Goal: Task Accomplishment & Management: Complete application form

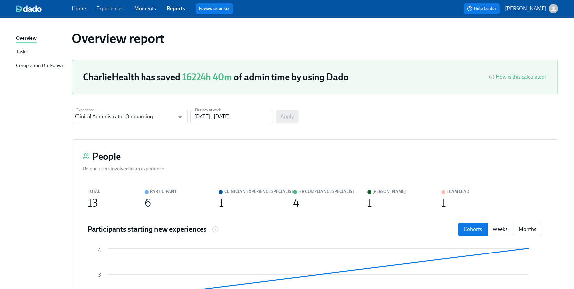
click at [76, 9] on link "Home" at bounding box center [79, 8] width 14 height 6
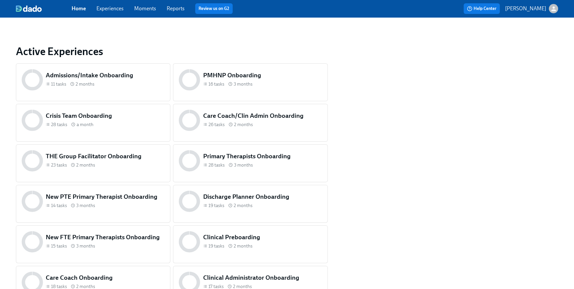
scroll to position [277, 0]
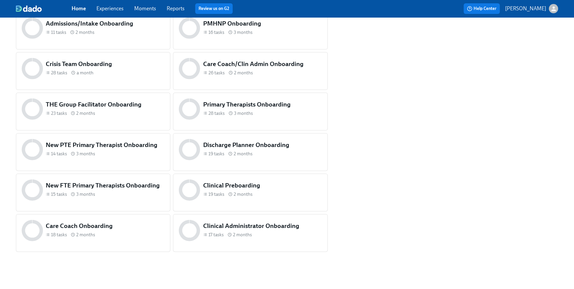
click at [277, 183] on h5 "Clinical Preboarding" at bounding box center [262, 185] width 119 height 9
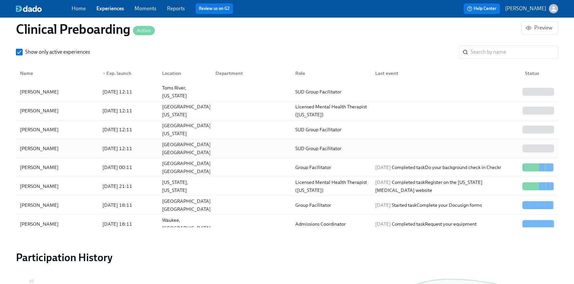
scroll to position [0, 8795]
click at [506, 53] on input "search" at bounding box center [515, 51] width 88 height 13
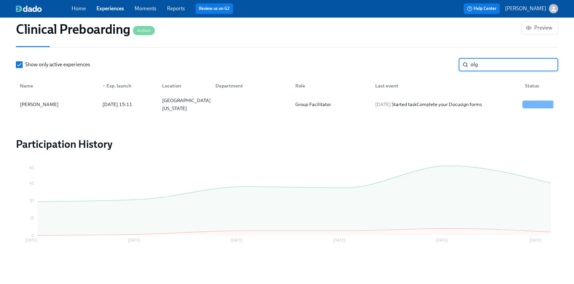
scroll to position [747, 0]
type input "olg"
click at [458, 101] on div "[DATE] Started task Complete your Docusign forms" at bounding box center [429, 105] width 112 height 8
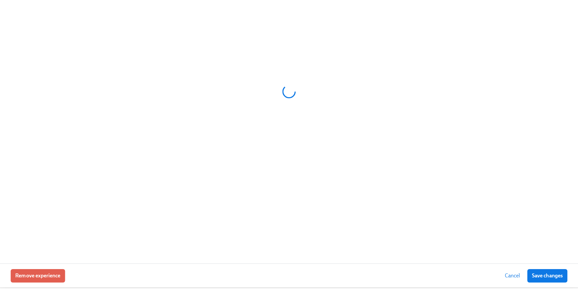
scroll to position [743, 0]
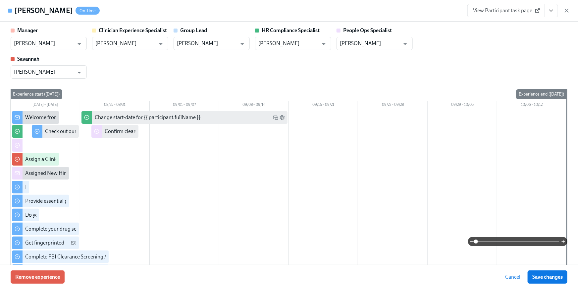
click at [552, 13] on icon "View task page" at bounding box center [551, 10] width 7 height 7
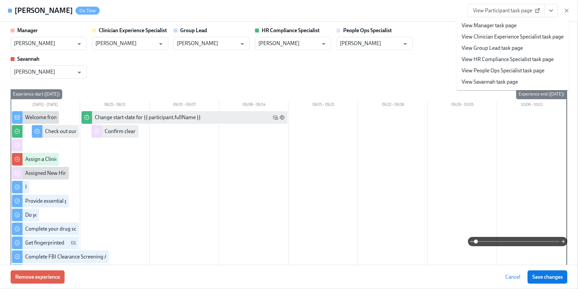
click at [533, 54] on li "View HR Compliance Specialist task page" at bounding box center [513, 59] width 113 height 11
click at [498, 60] on link "View HR Compliance Specialist task page" at bounding box center [508, 59] width 92 height 7
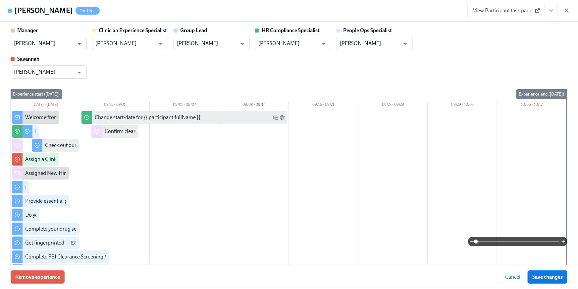
scroll to position [725, 0]
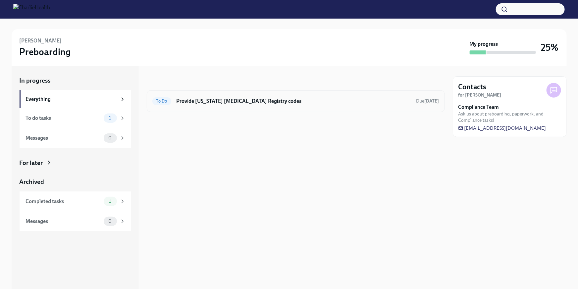
click at [257, 105] on div "To Do Provide Pennsylvania Child Abuse Registry codes Due today" at bounding box center [295, 101] width 287 height 11
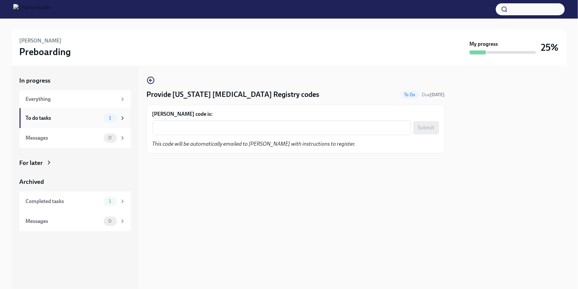
click at [49, 124] on div "To do tasks 1" at bounding box center [75, 118] width 111 height 20
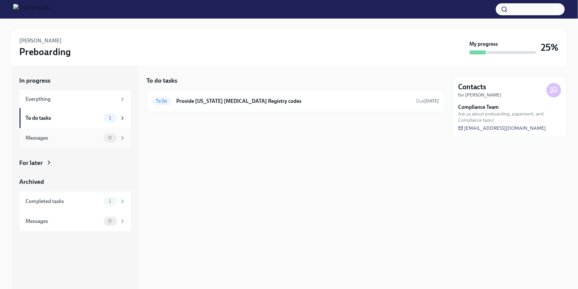
click at [50, 134] on div "Messages" at bounding box center [63, 137] width 75 height 7
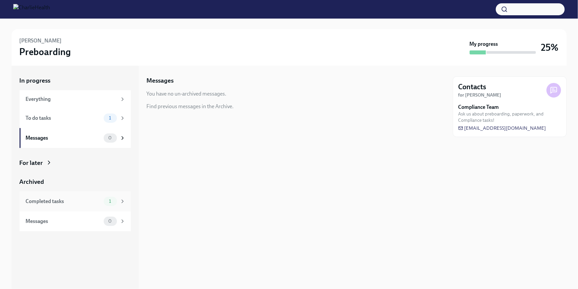
click at [65, 193] on div "Completed tasks 1" at bounding box center [75, 201] width 111 height 20
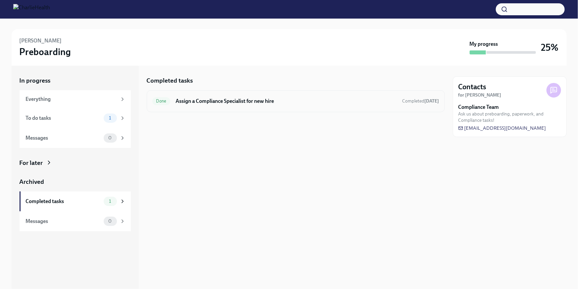
click at [274, 103] on h6 "Assign a Compliance Specialist for new hire" at bounding box center [286, 100] width 221 height 7
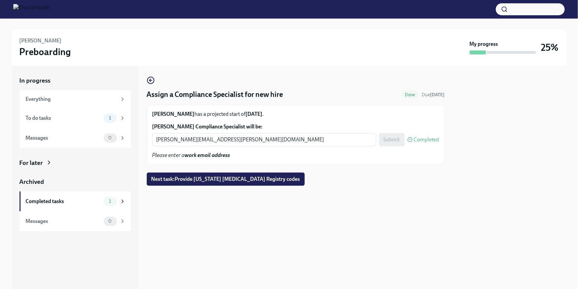
click at [48, 158] on div "For later" at bounding box center [75, 162] width 111 height 9
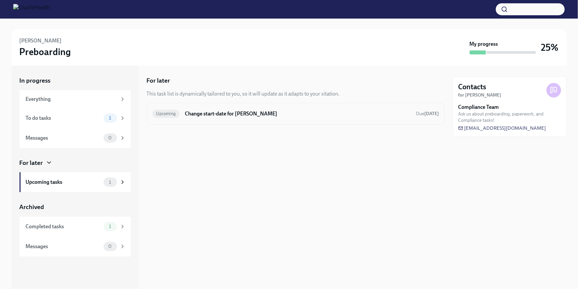
click at [232, 118] on div "Upcoming Change start-date for Olga Neverovitch Due Sep 15th" at bounding box center [295, 113] width 287 height 11
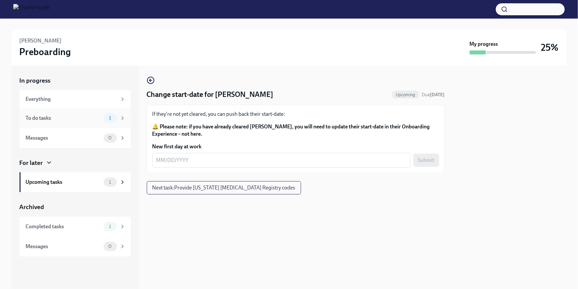
click at [81, 124] on div "To do tasks 1" at bounding box center [75, 118] width 111 height 20
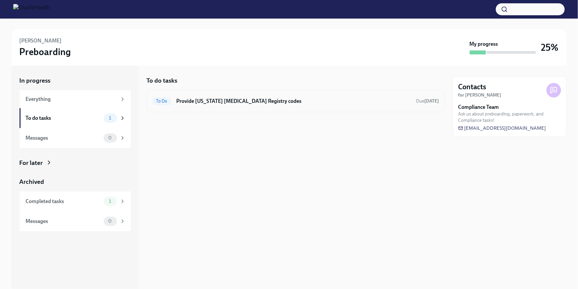
click at [253, 102] on h6 "Provide [US_STATE] [MEDICAL_DATA] Registry codes" at bounding box center [294, 100] width 235 height 7
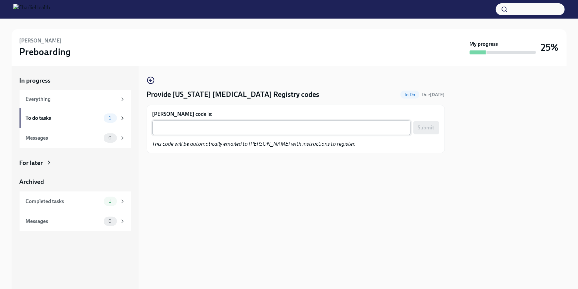
drag, startPoint x: 269, startPoint y: 127, endPoint x: 267, endPoint y: 132, distance: 4.9
click at [268, 129] on textarea "Olga Neverovitch's code is:" at bounding box center [281, 128] width 251 height 8
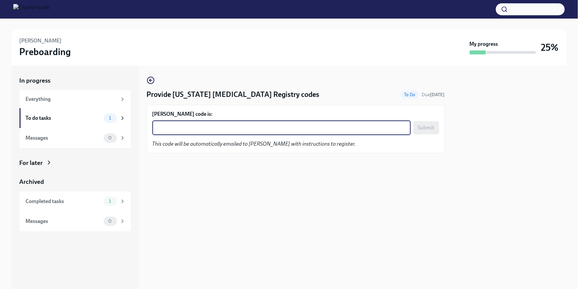
paste textarea "ZX0S7TYE2IH6"
type textarea "ZX0S7TYE2IH6"
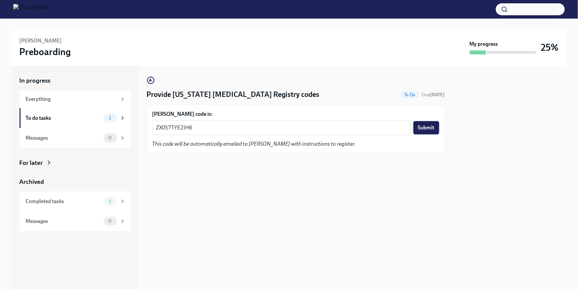
click at [428, 126] on span "Submit" at bounding box center [426, 127] width 17 height 7
